Goal: Task Accomplishment & Management: Use online tool/utility

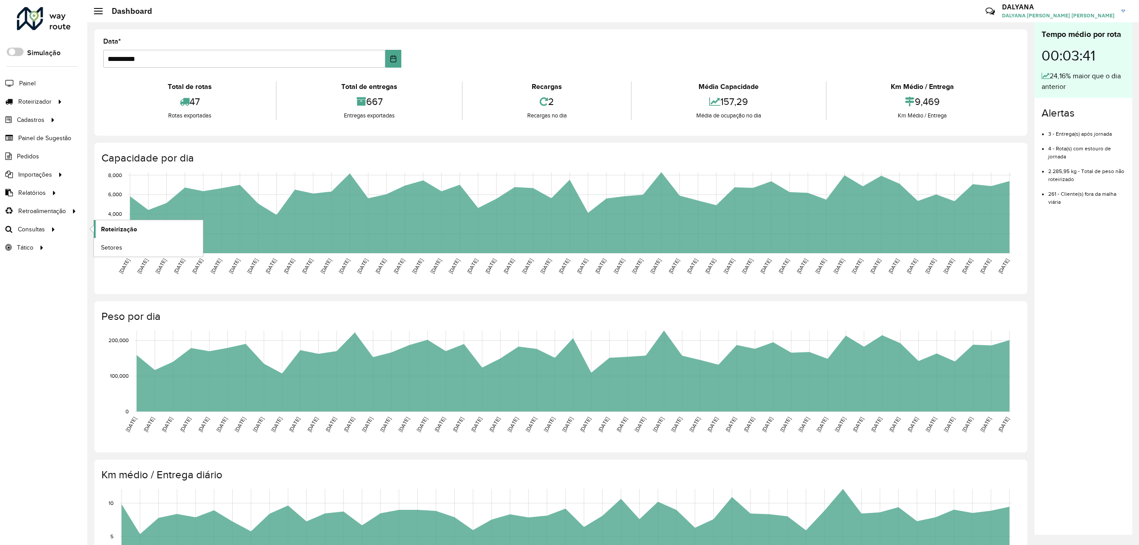
click at [120, 231] on span "Roteirização" at bounding box center [119, 229] width 36 height 9
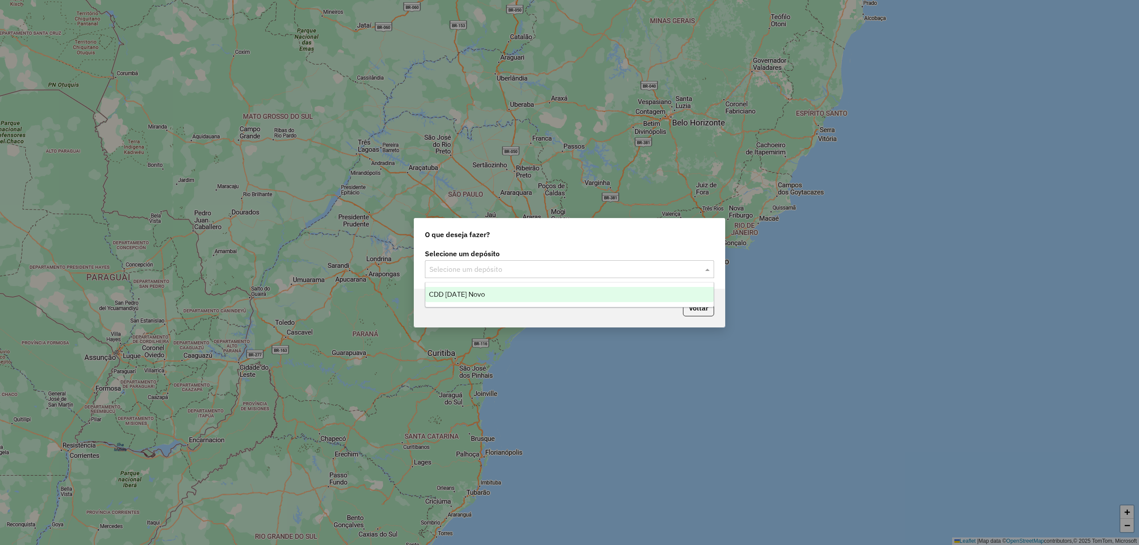
click at [501, 269] on input "text" at bounding box center [560, 269] width 263 height 11
click at [473, 294] on span "CDD [DATE] Novo" at bounding box center [457, 295] width 56 height 8
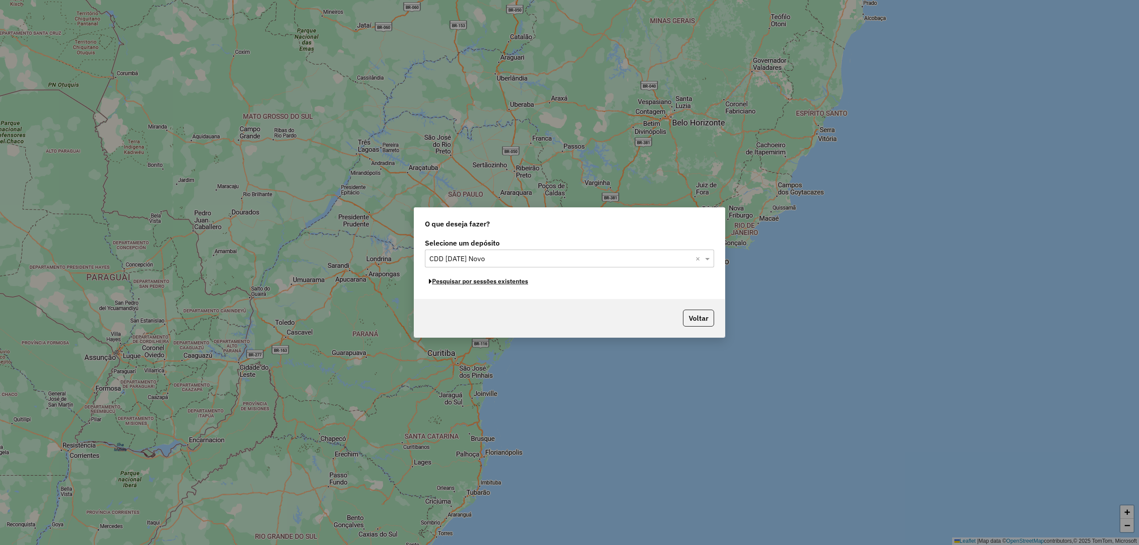
click at [435, 286] on button "Pesquisar por sessões existentes" at bounding box center [478, 282] width 107 height 14
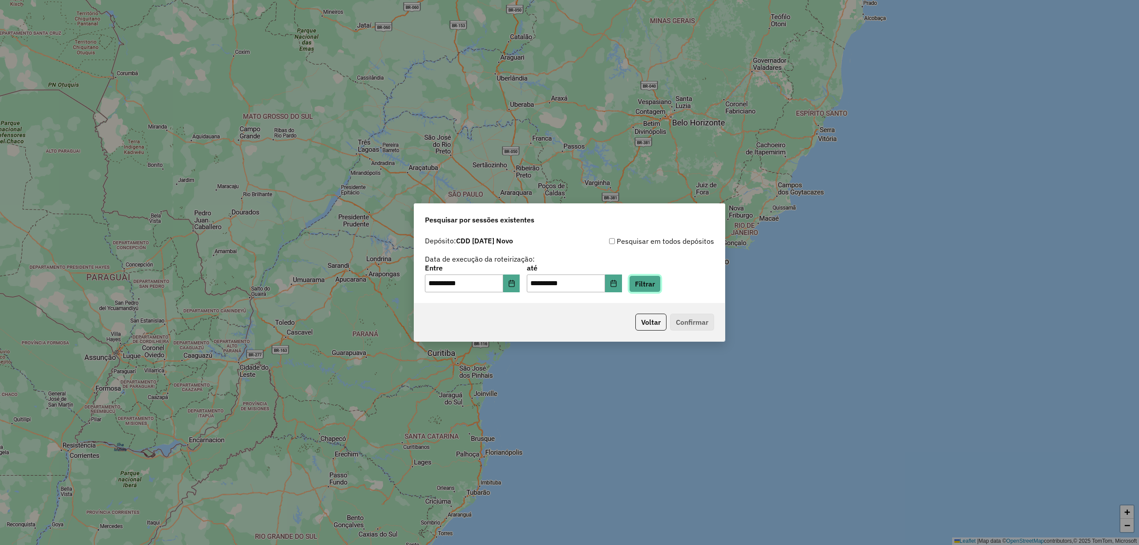
click at [654, 284] on button "Filtrar" at bounding box center [645, 283] width 32 height 17
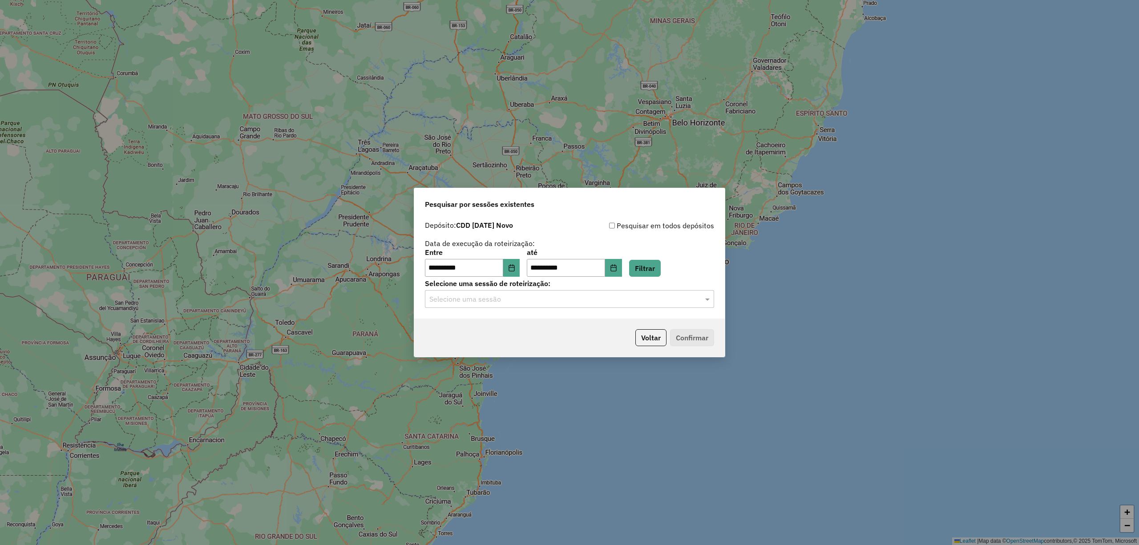
click at [515, 294] on input "text" at bounding box center [560, 299] width 263 height 11
click at [500, 321] on span "1283296 - 26/09/2025 19:07" at bounding box center [464, 325] width 71 height 8
click at [699, 336] on button "Confirmar" at bounding box center [692, 337] width 44 height 17
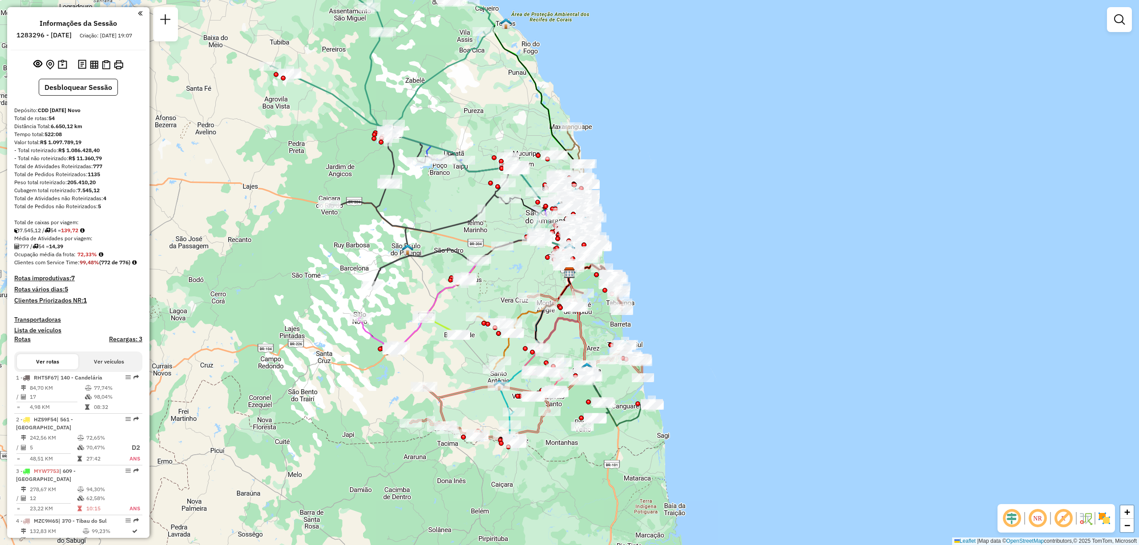
click at [56, 36] on h6 "1283296 - 26/09/2025" at bounding box center [43, 35] width 55 height 8
copy h6 "1283296"
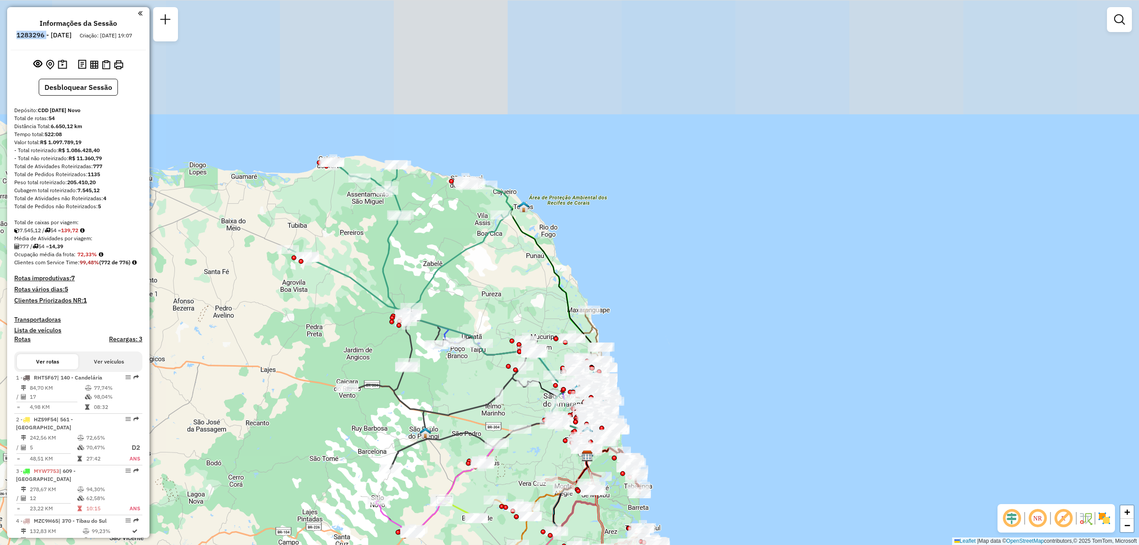
drag, startPoint x: 503, startPoint y: 101, endPoint x: 521, endPoint y: 284, distance: 184.2
click at [521, 284] on div "Janela de atendimento Grade de atendimento Capacidade Transportadoras Veículos …" at bounding box center [569, 272] width 1139 height 545
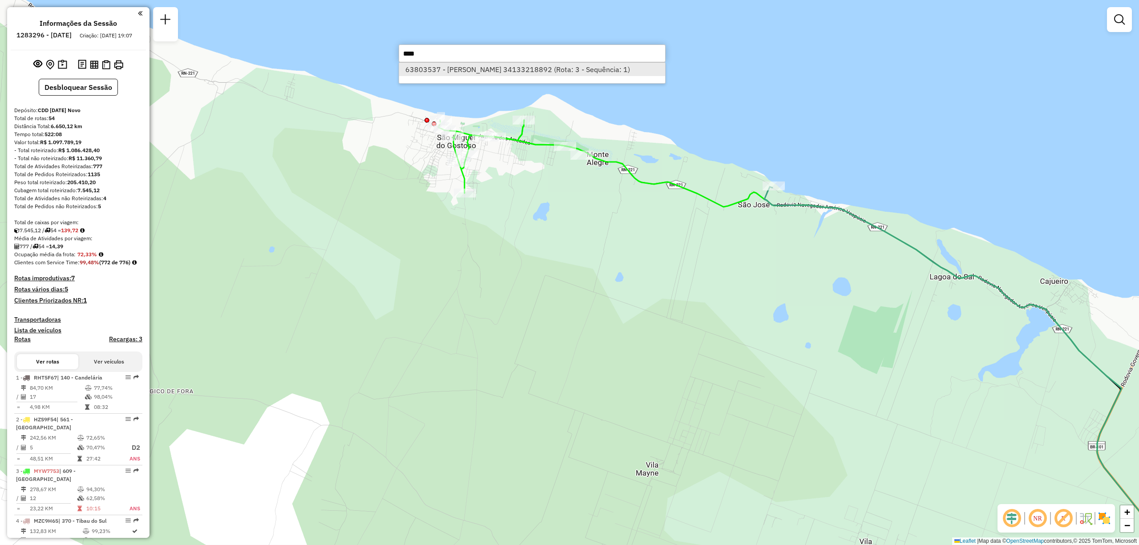
type input "****"
click at [489, 68] on li "63803537 - BEATRIZ DIAS SOARES SCOTT 34133218892 (Rota: 3 - Sequência: 1)" at bounding box center [532, 69] width 266 height 13
select select "**********"
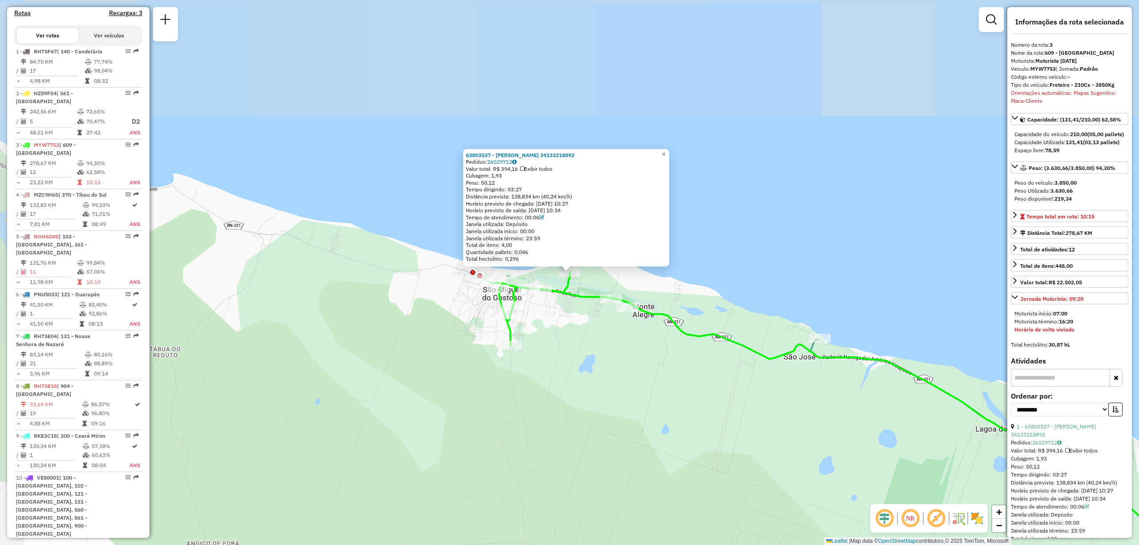
scroll to position [467, 0]
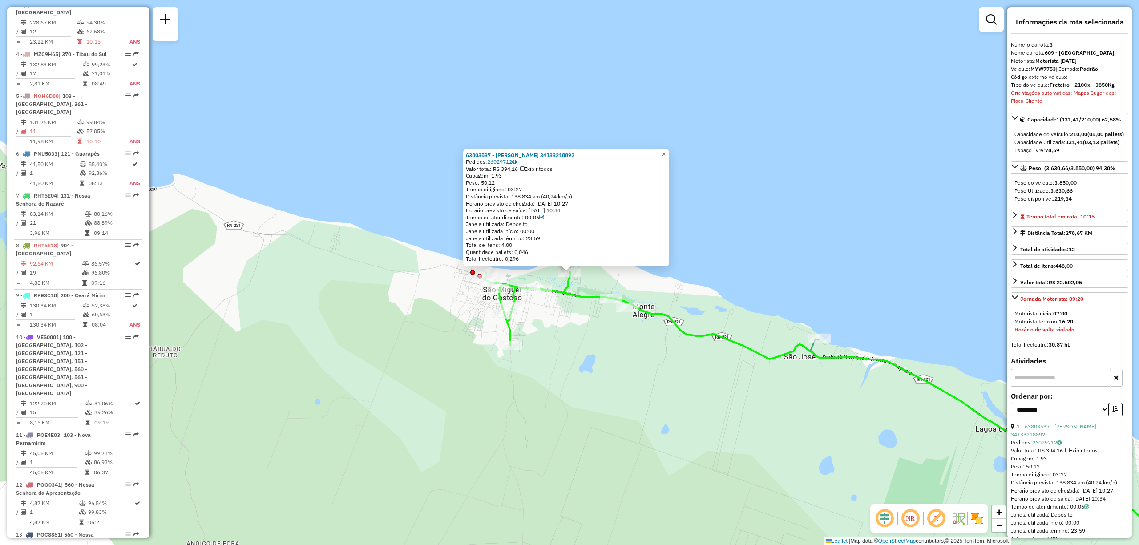
click at [666, 151] on span "×" at bounding box center [664, 154] width 4 height 8
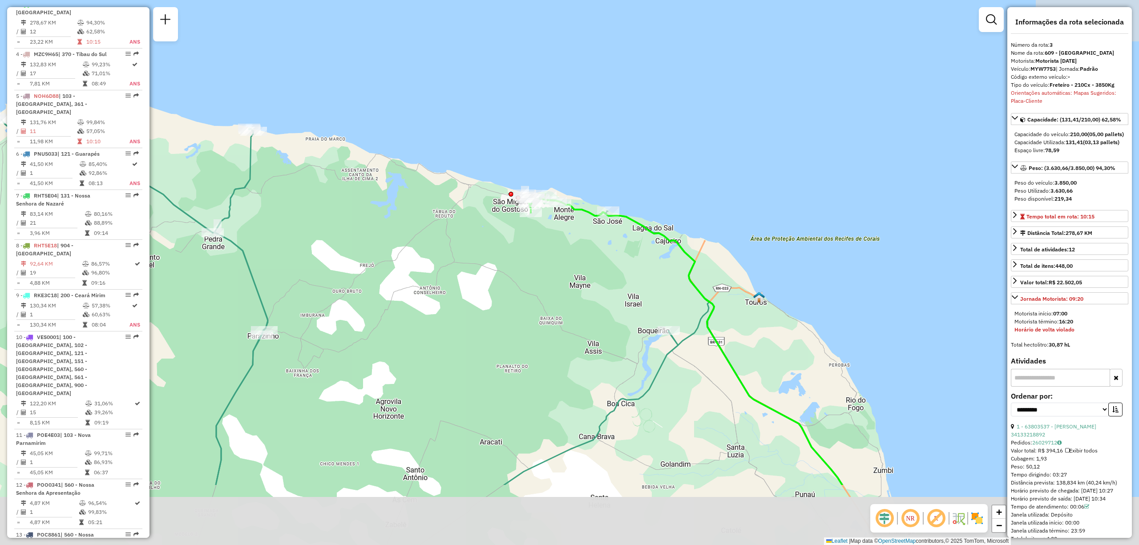
drag, startPoint x: 737, startPoint y: 370, endPoint x: 607, endPoint y: 233, distance: 188.5
click at [608, 245] on div "Janela de atendimento Grade de atendimento Capacidade Transportadoras Veículos …" at bounding box center [569, 272] width 1139 height 545
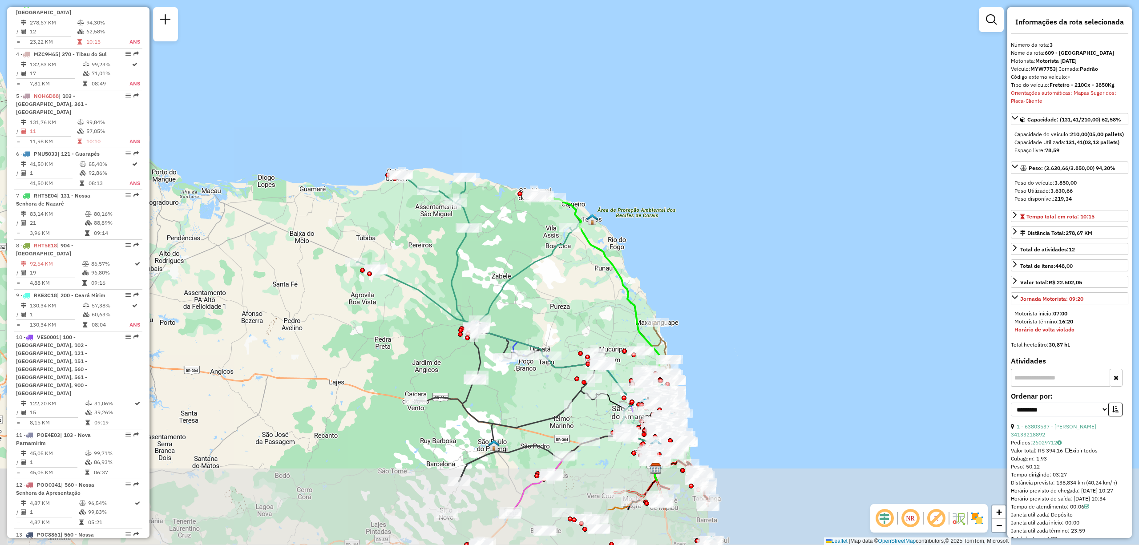
drag, startPoint x: 679, startPoint y: 403, endPoint x: 558, endPoint y: 294, distance: 163.2
click at [558, 294] on div "Janela de atendimento Grade de atendimento Capacidade Transportadoras Veículos …" at bounding box center [569, 272] width 1139 height 545
